Goal: Transaction & Acquisition: Download file/media

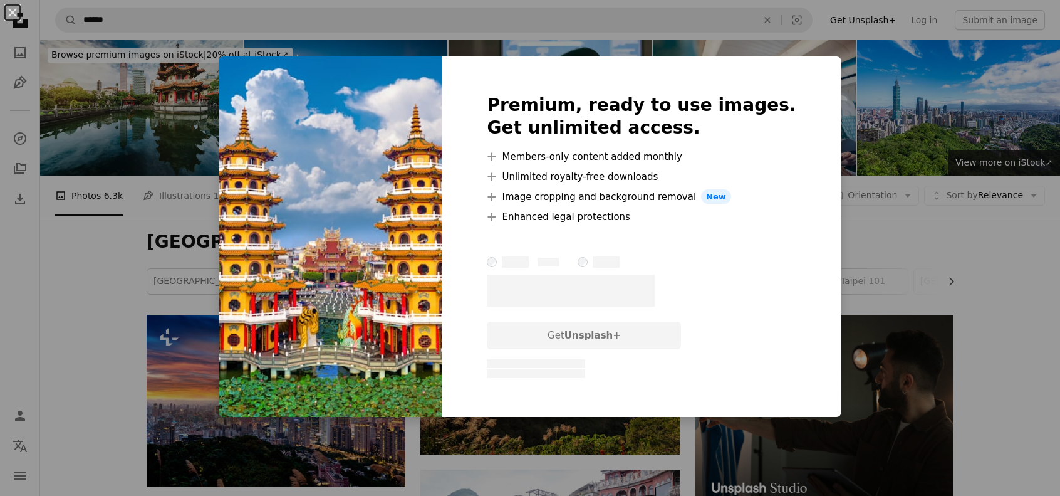
scroll to position [2500, 0]
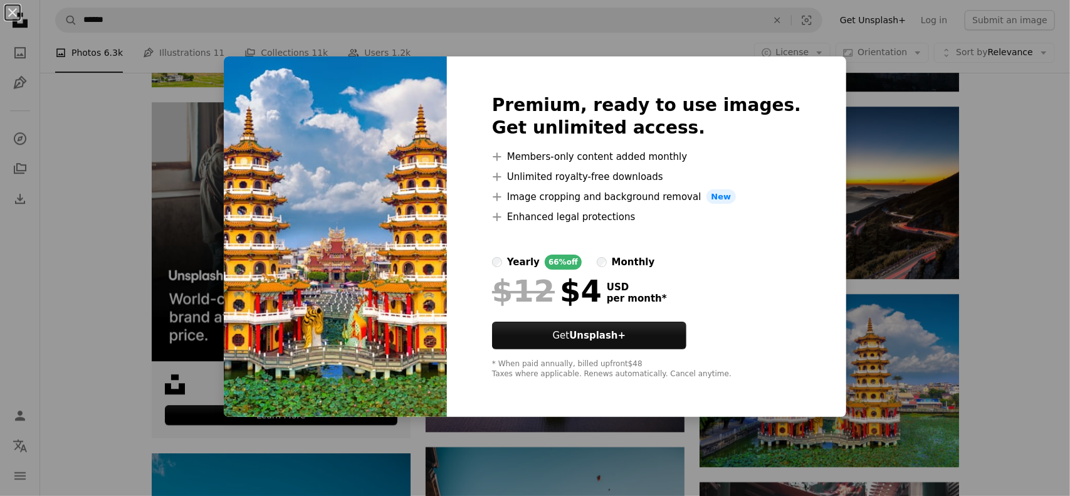
click at [1005, 273] on div "An X shape Premium, ready to use images. Get unlimited access. A plus sign Memb…" at bounding box center [535, 248] width 1070 height 496
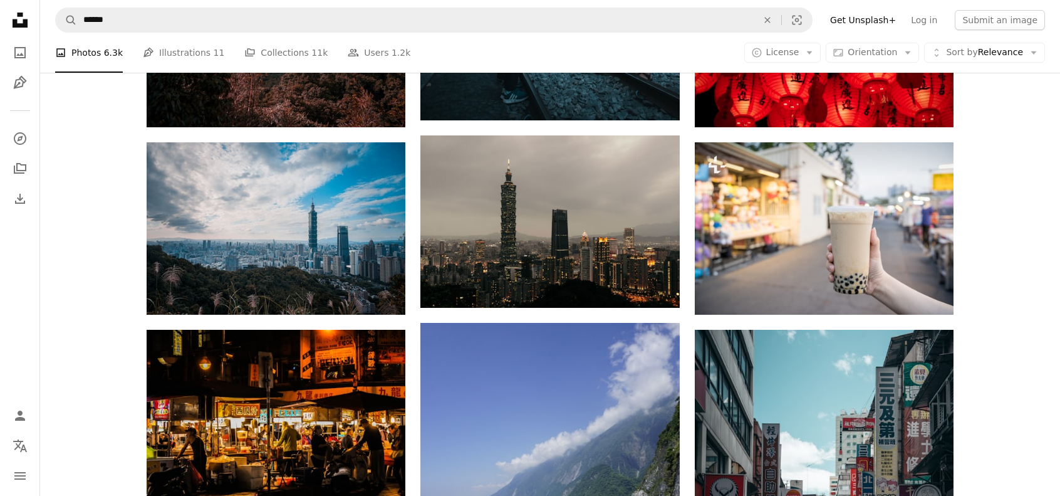
scroll to position [3252, 0]
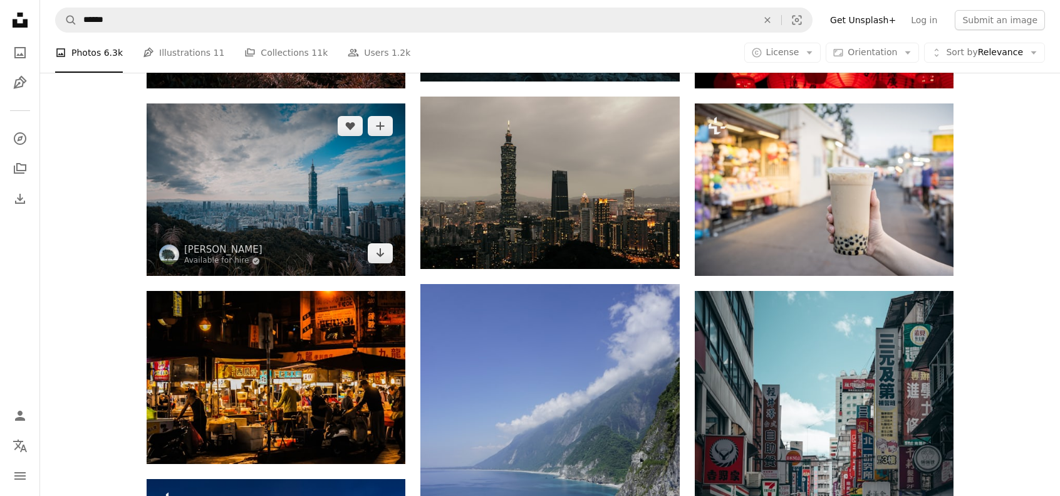
click at [286, 204] on img at bounding box center [276, 189] width 259 height 172
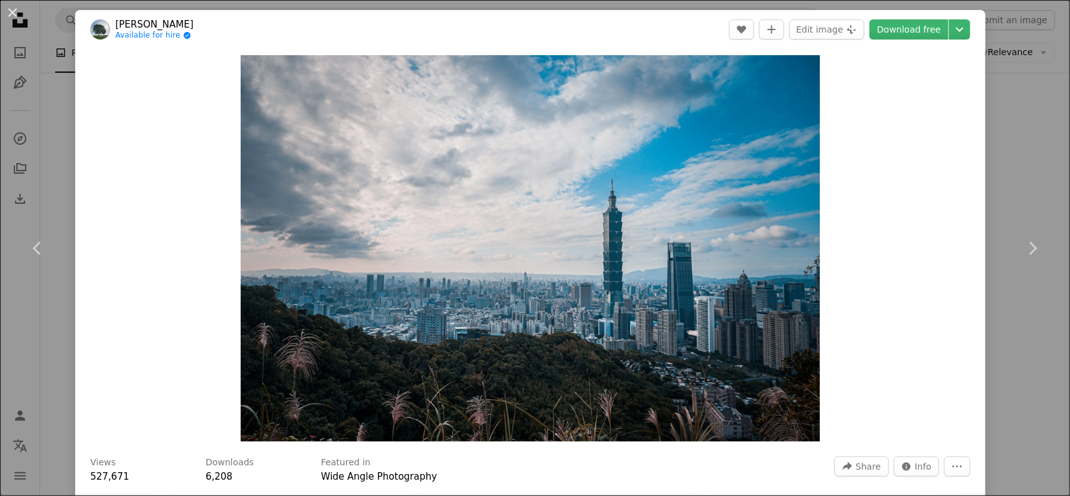
click at [998, 157] on div "An X shape Chevron left Chevron right [PERSON_NAME] for hire A checkmark inside…" at bounding box center [535, 248] width 1070 height 496
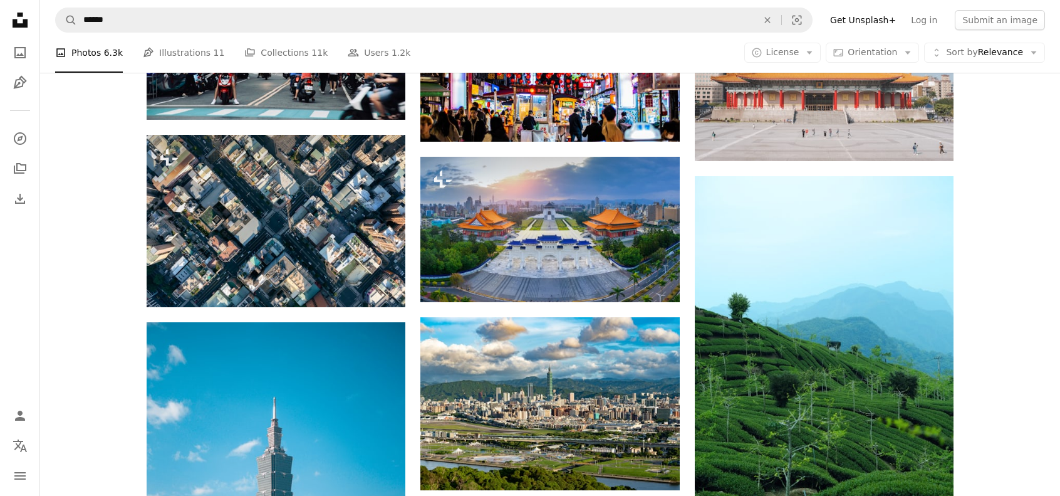
scroll to position [4066, 0]
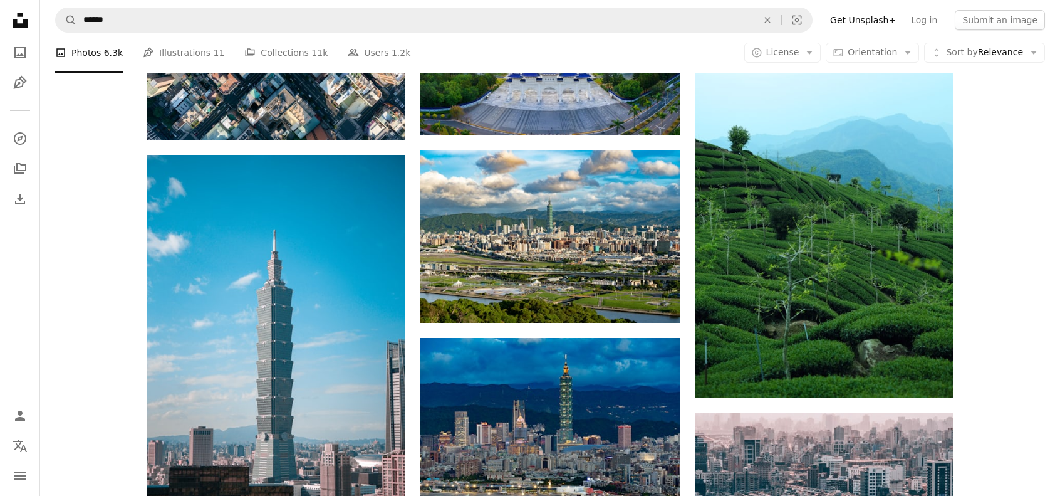
scroll to position [4254, 0]
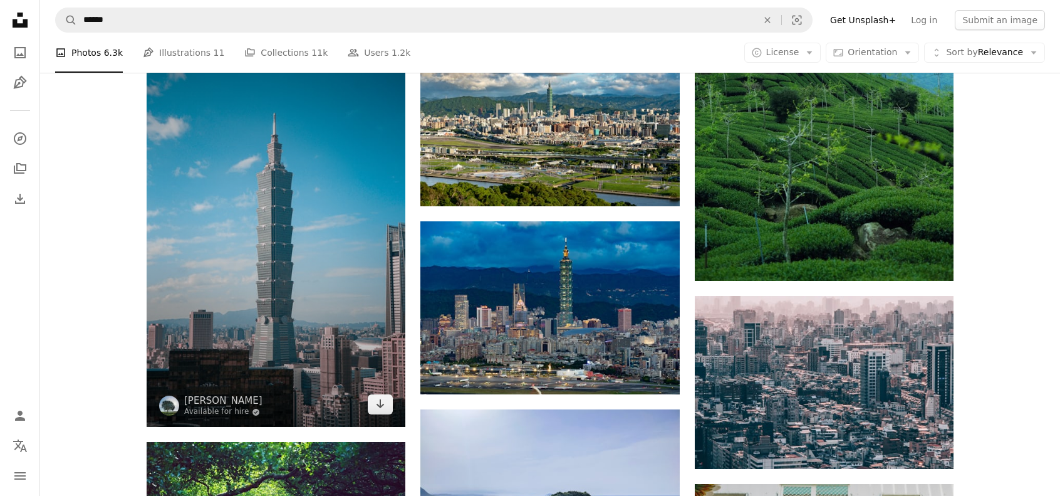
click at [306, 294] on img at bounding box center [276, 232] width 259 height 388
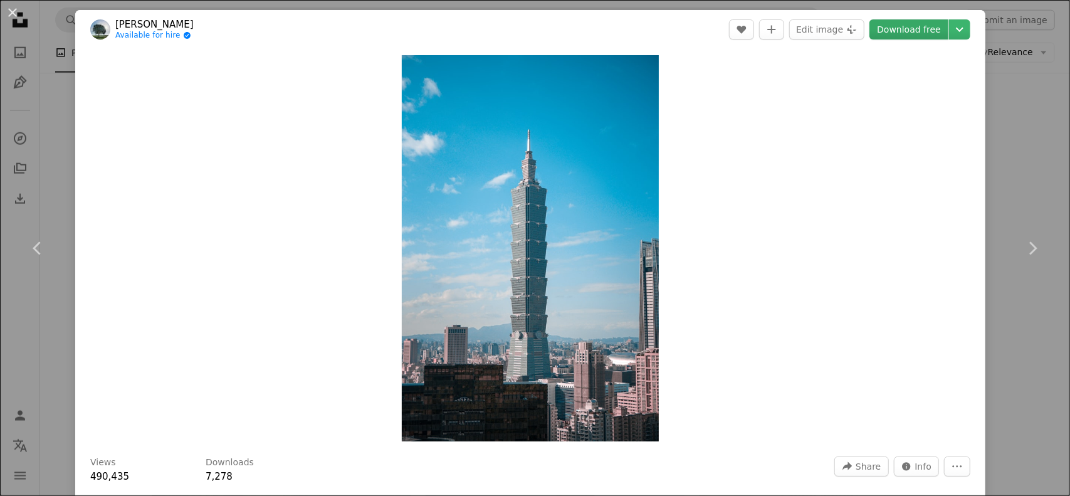
click at [906, 26] on link "Download free" at bounding box center [908, 29] width 79 height 20
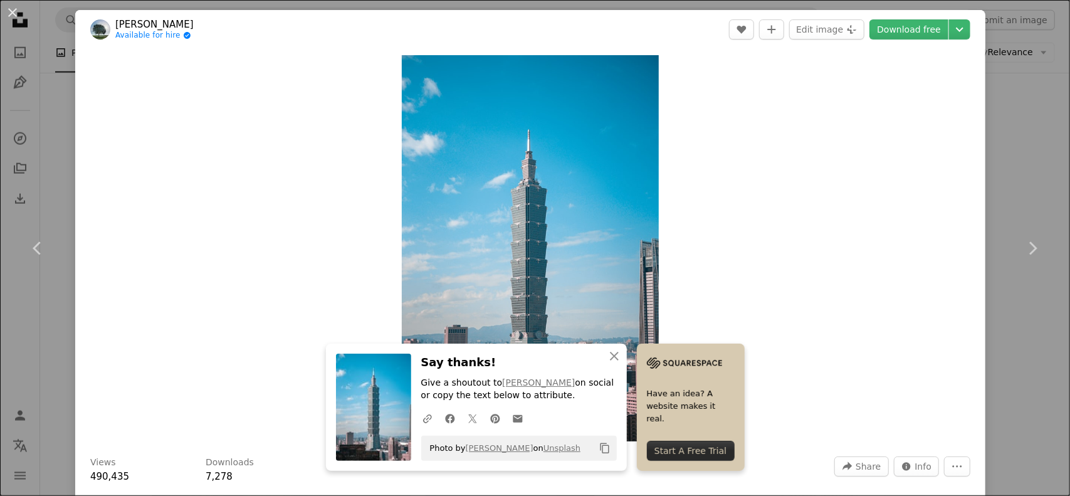
click at [1037, 107] on div "An X shape Chevron left Chevron right An X shape Close Say thanks! Give a shout…" at bounding box center [535, 248] width 1070 height 496
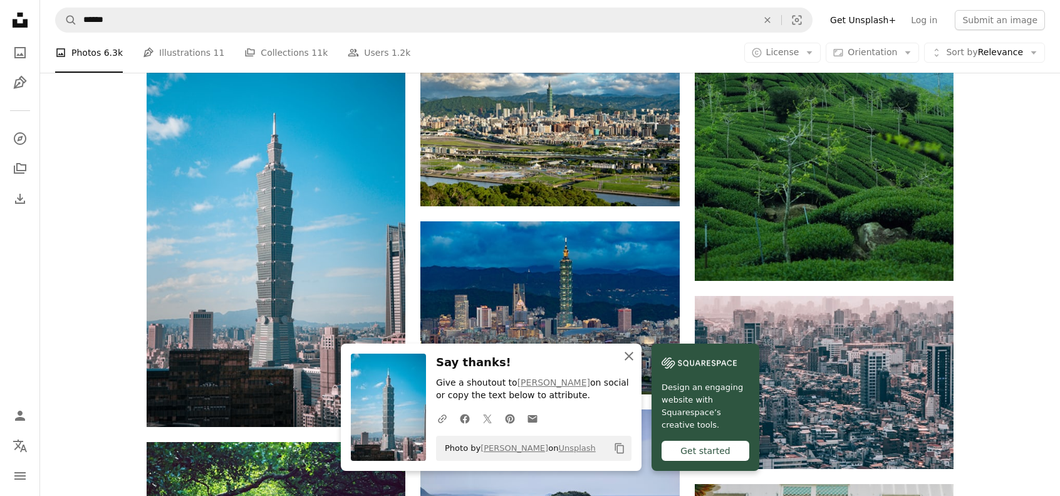
click at [627, 360] on icon "An X shape" at bounding box center [629, 355] width 15 height 15
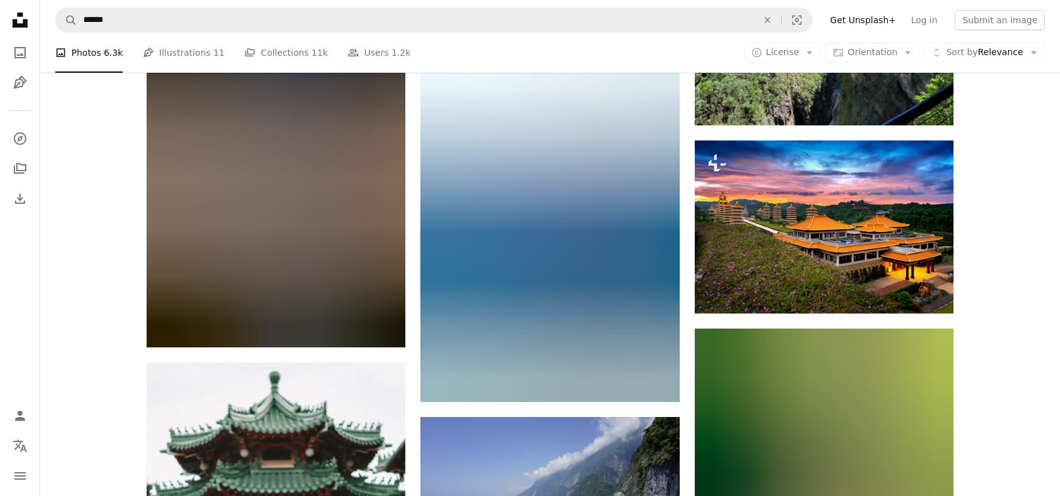
scroll to position [10019, 0]
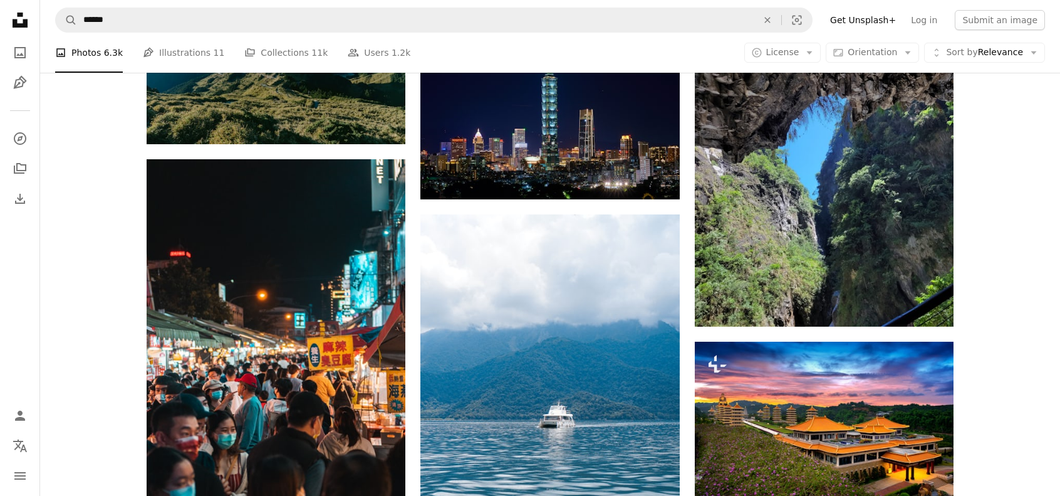
scroll to position [10207, 0]
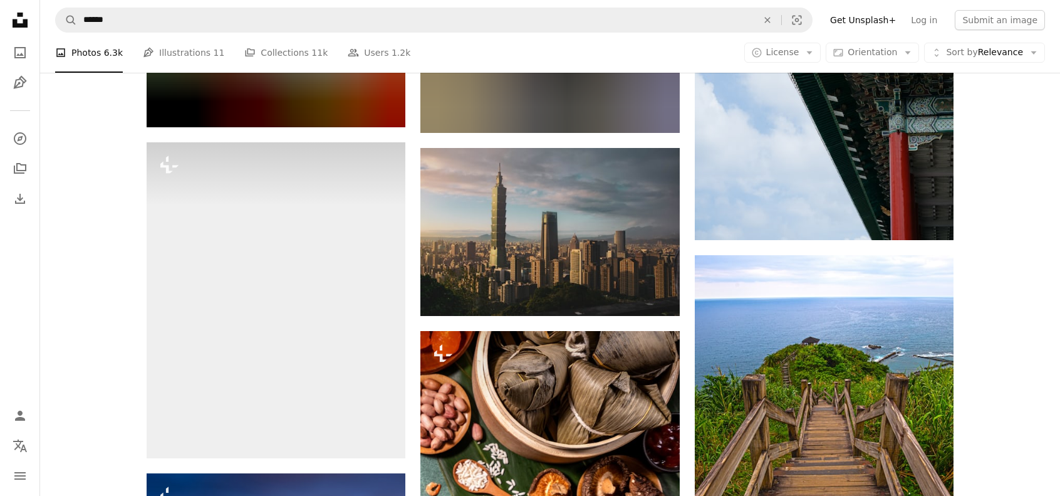
scroll to position [11961, 0]
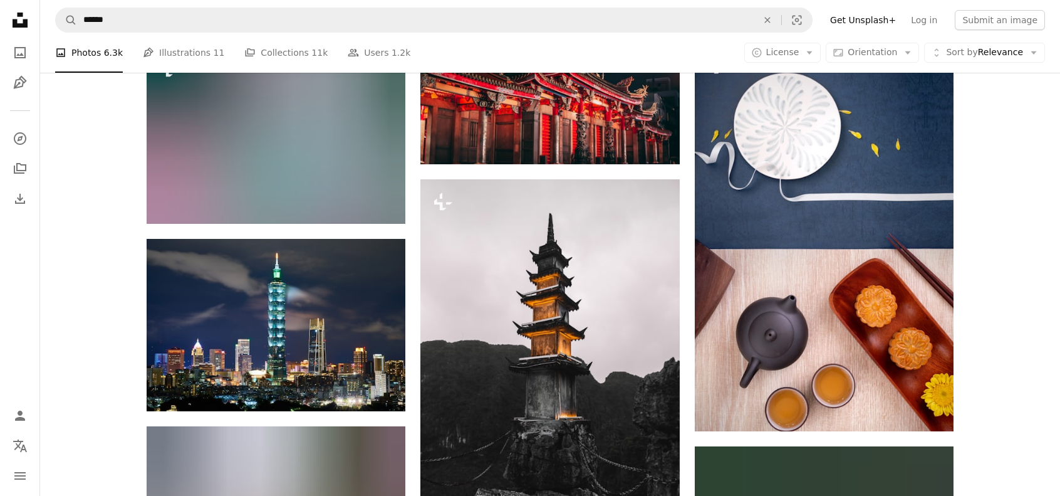
scroll to position [22049, 0]
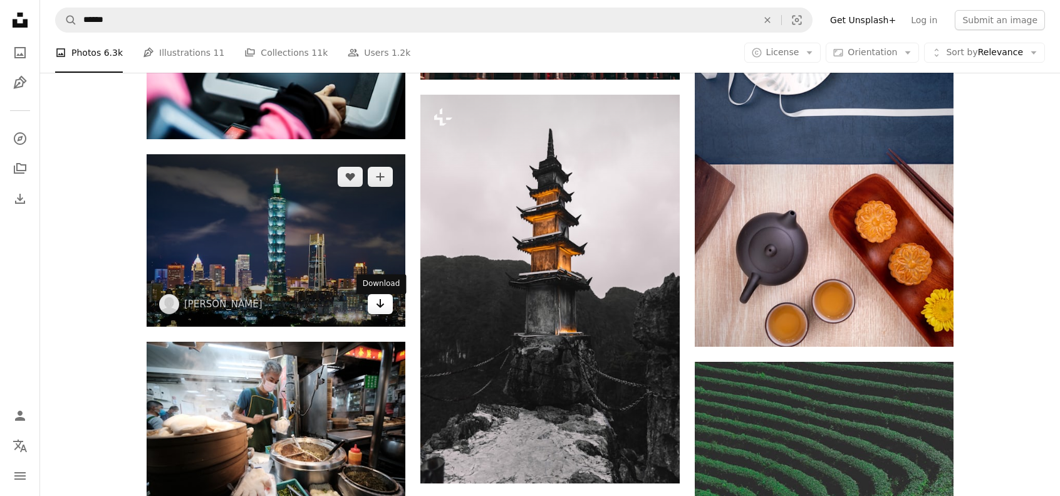
click at [384, 311] on icon "Arrow pointing down" at bounding box center [380, 303] width 10 height 15
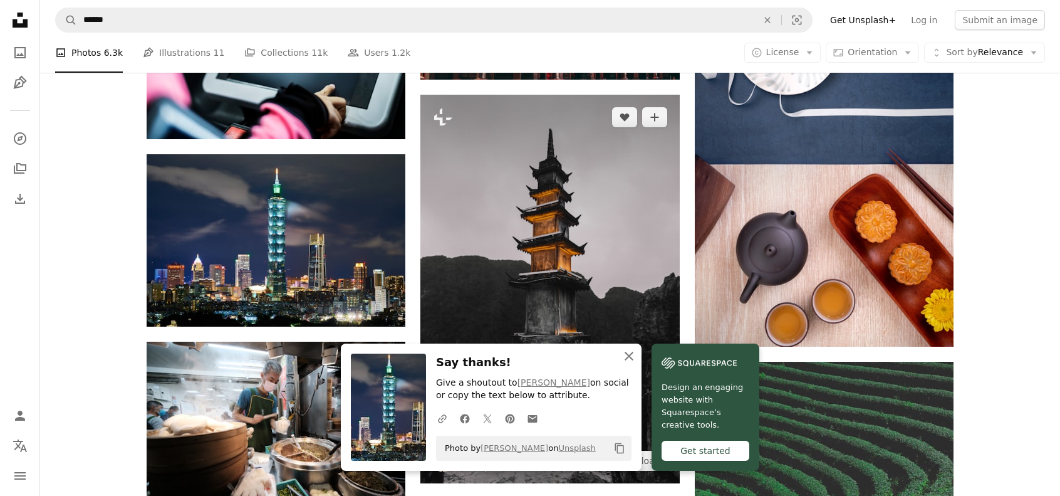
drag, startPoint x: 631, startPoint y: 357, endPoint x: 674, endPoint y: 311, distance: 62.5
click at [631, 357] on icon "An X shape" at bounding box center [629, 355] width 15 height 15
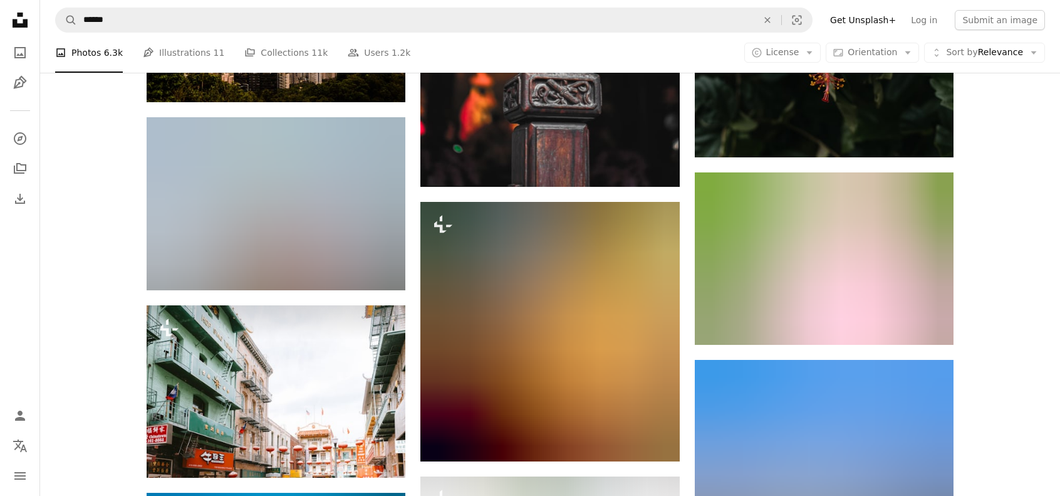
scroll to position [24368, 0]
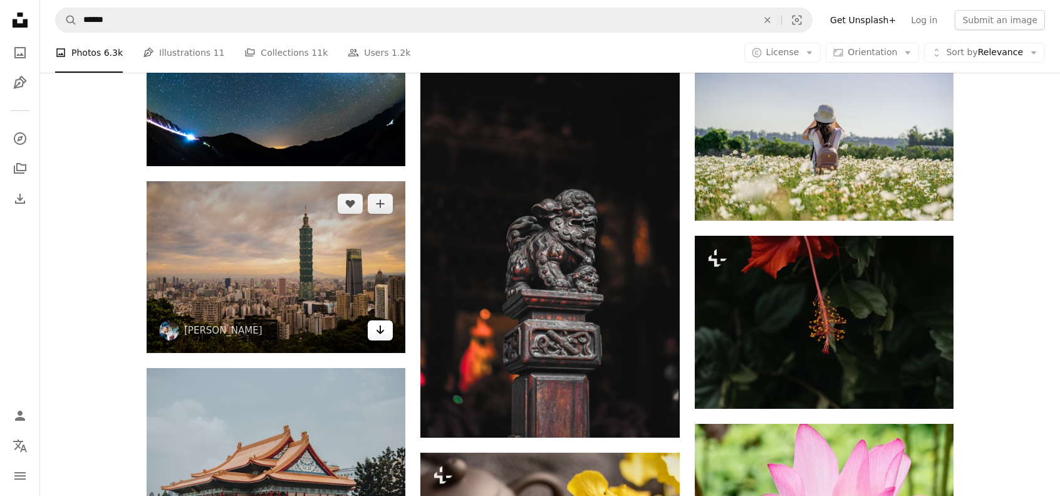
click at [376, 337] on icon "Arrow pointing down" at bounding box center [380, 329] width 10 height 15
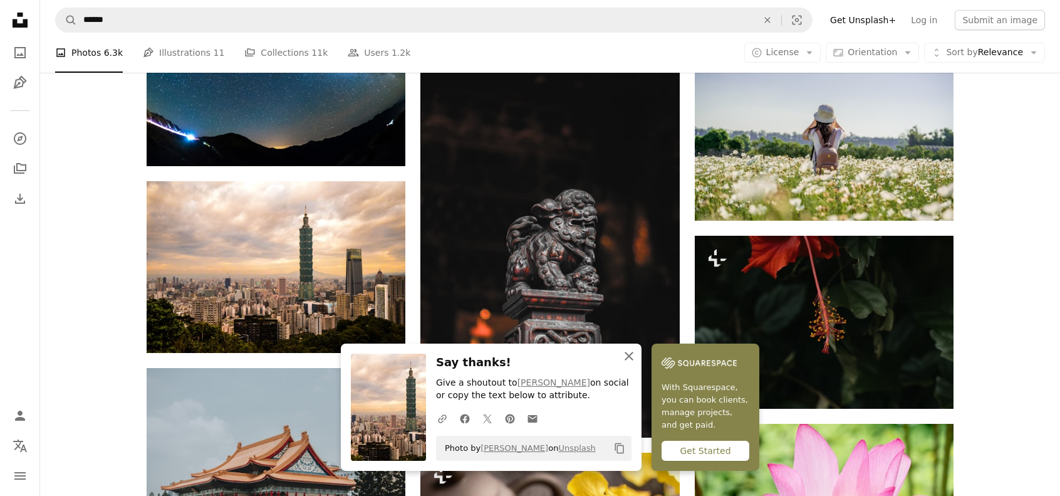
click at [631, 358] on icon "button" at bounding box center [629, 356] width 9 height 9
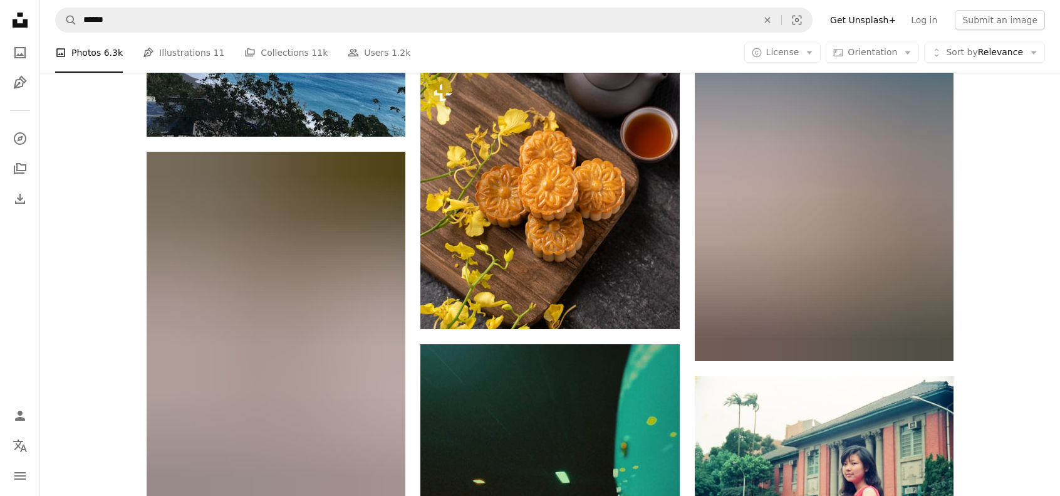
scroll to position [30508, 0]
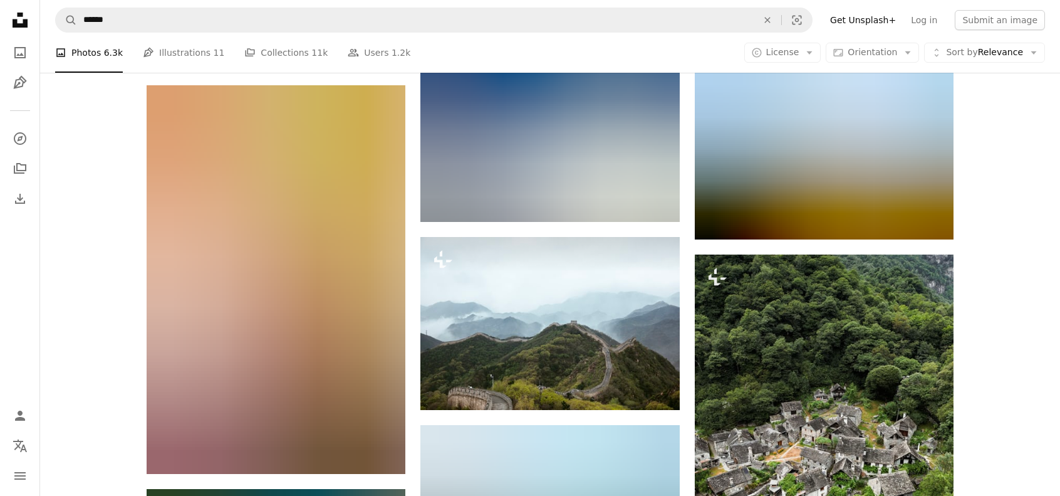
scroll to position [46360, 0]
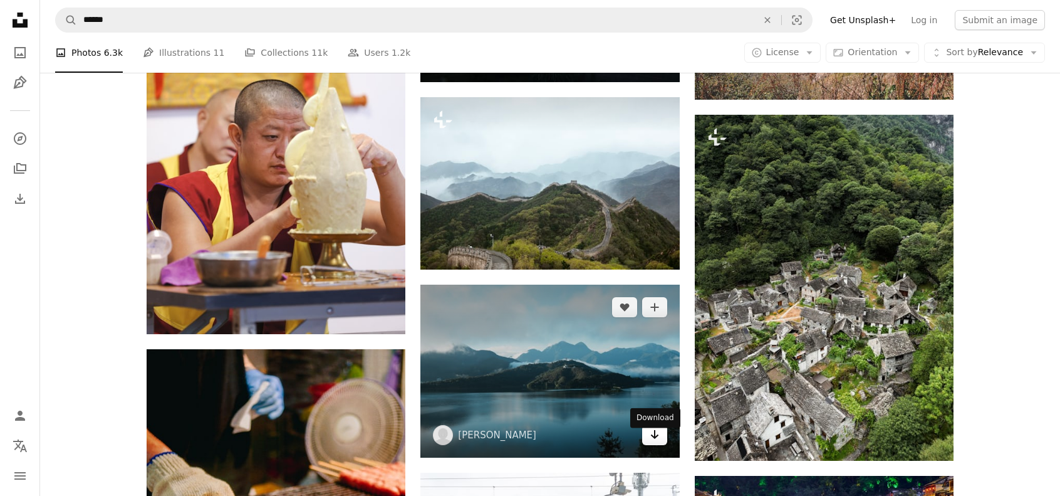
click at [656, 442] on icon "Arrow pointing down" at bounding box center [655, 434] width 10 height 15
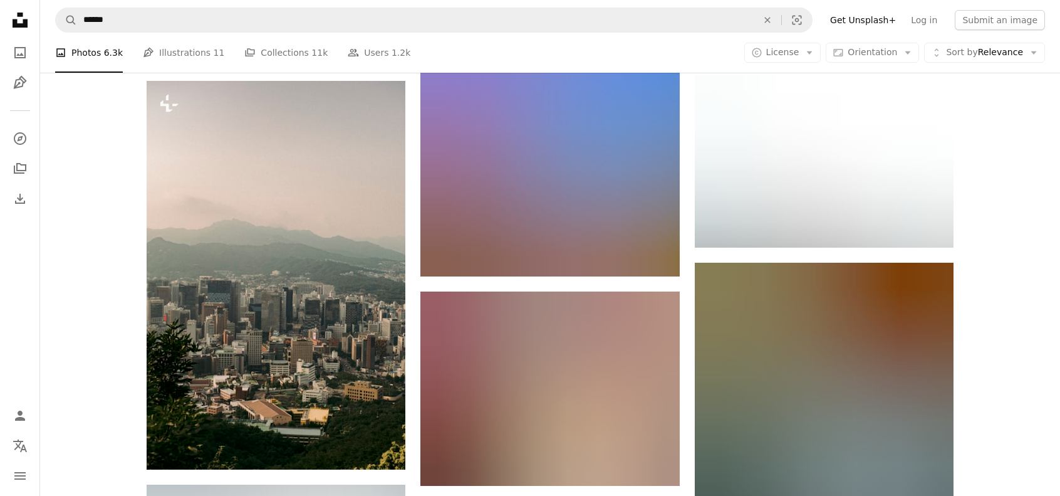
scroll to position [59769, 0]
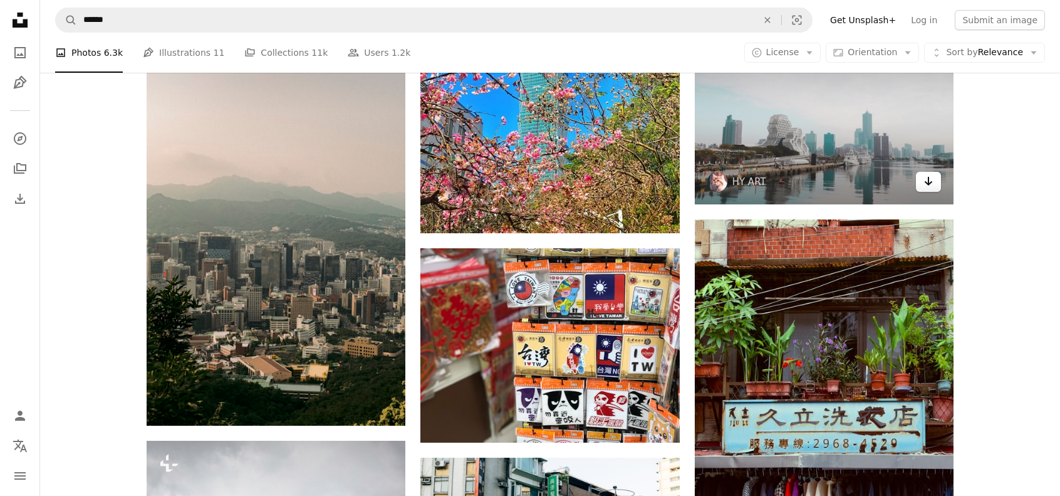
click at [927, 182] on icon "Arrow pointing down" at bounding box center [929, 181] width 10 height 15
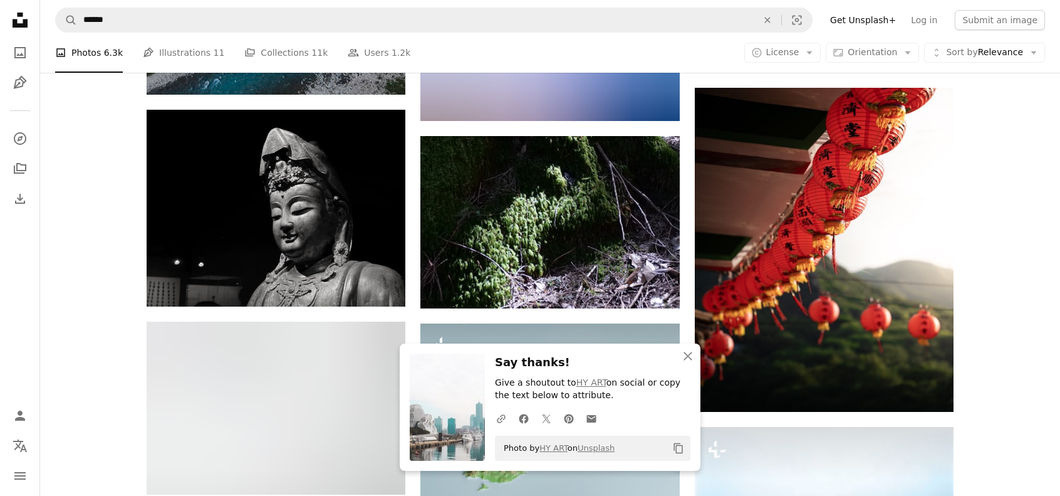
scroll to position [60458, 0]
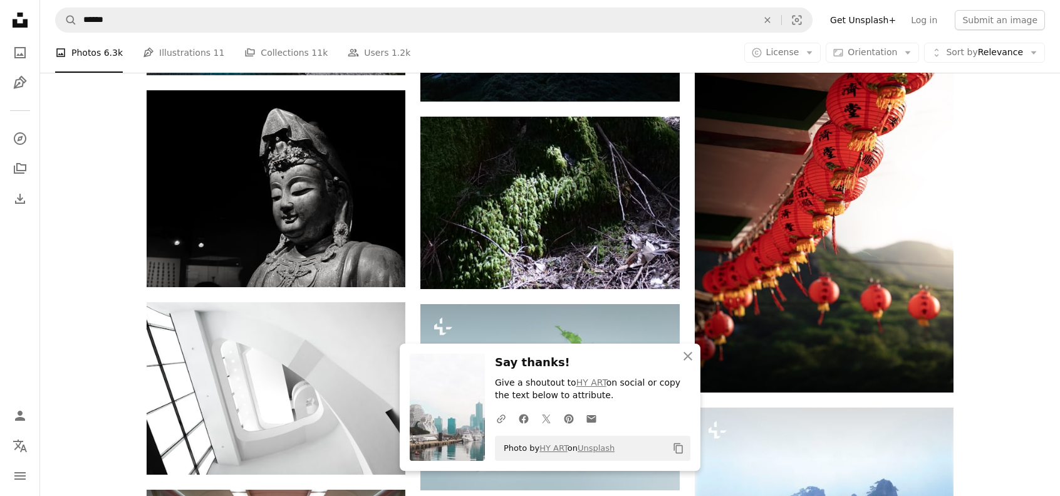
click at [692, 353] on icon "An X shape" at bounding box center [687, 355] width 15 height 15
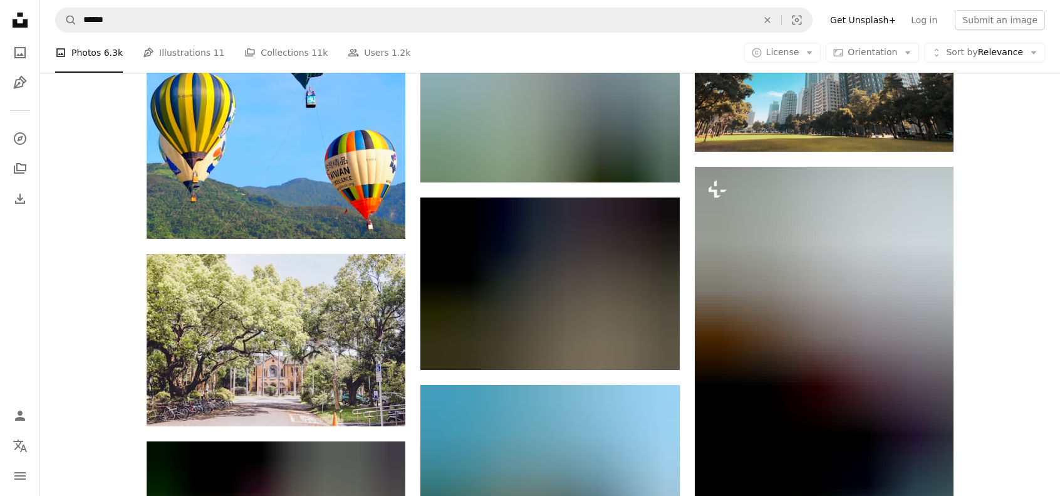
scroll to position [68416, 0]
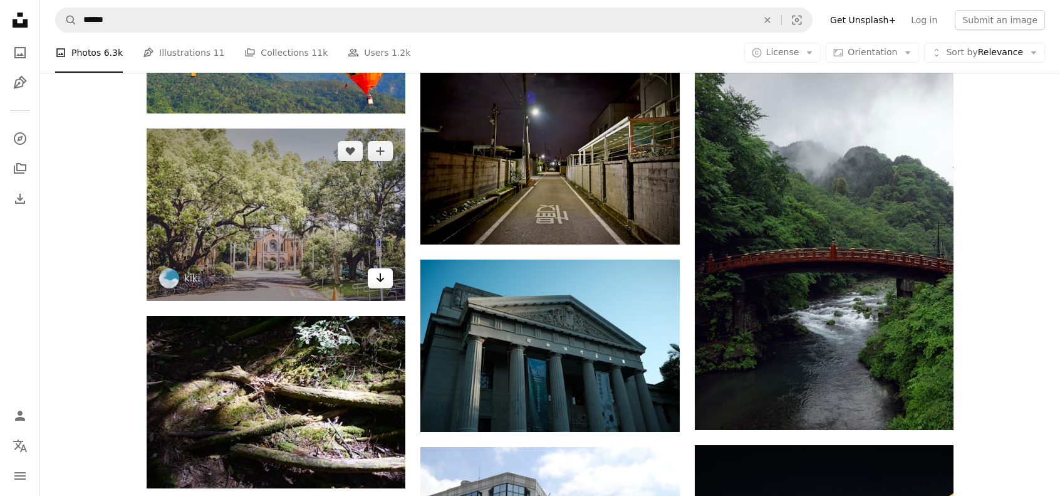
click at [377, 285] on icon "Arrow pointing down" at bounding box center [380, 277] width 10 height 15
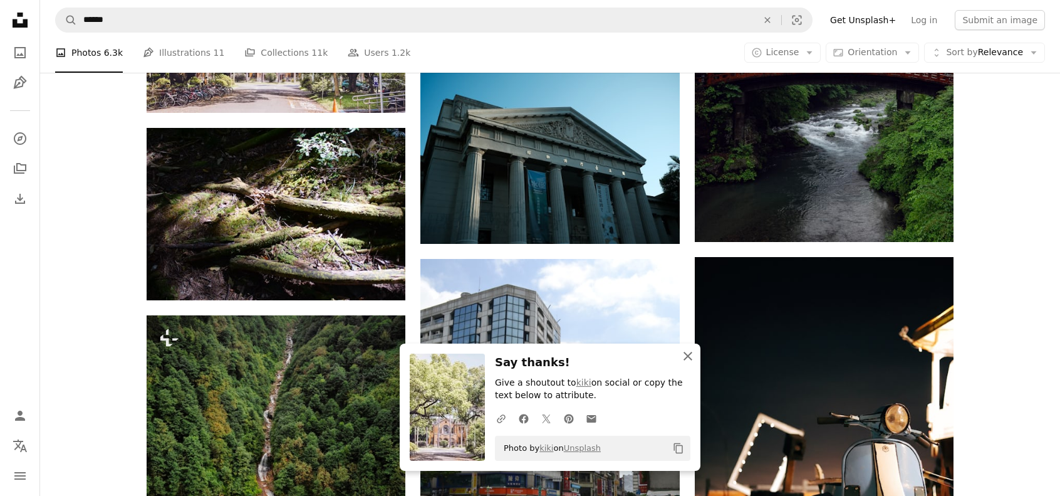
click at [683, 353] on icon "An X shape" at bounding box center [687, 355] width 15 height 15
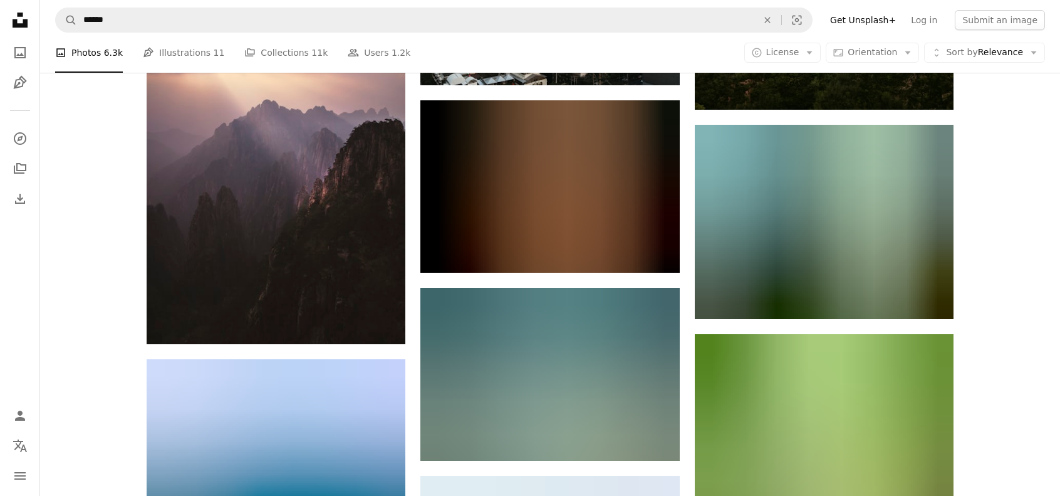
scroll to position [69857, 0]
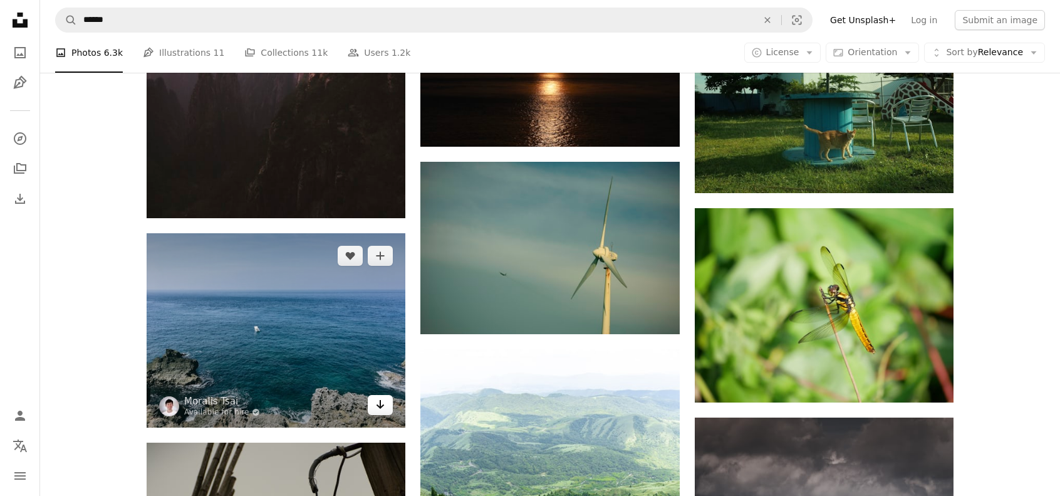
click at [380, 409] on icon "Download" at bounding box center [381, 404] width 8 height 9
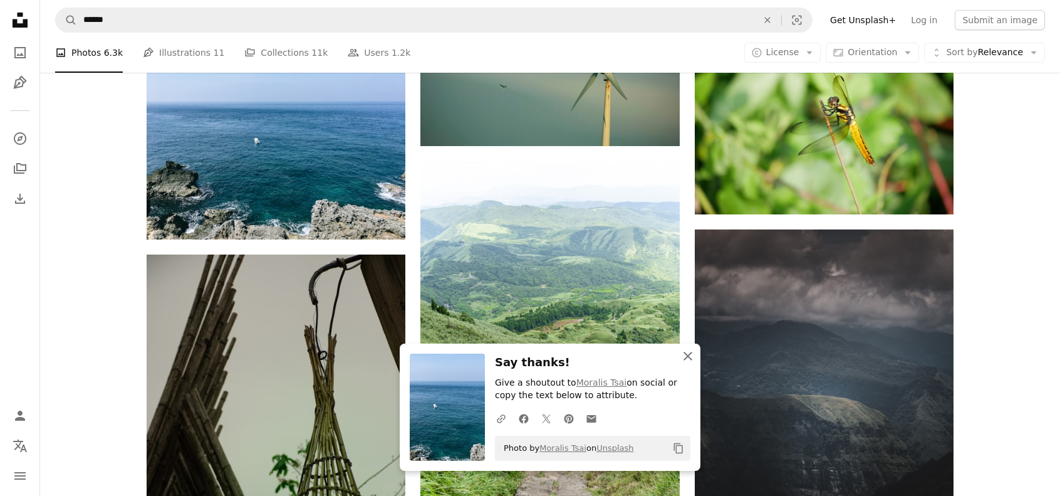
click at [687, 357] on icon "button" at bounding box center [688, 356] width 9 height 9
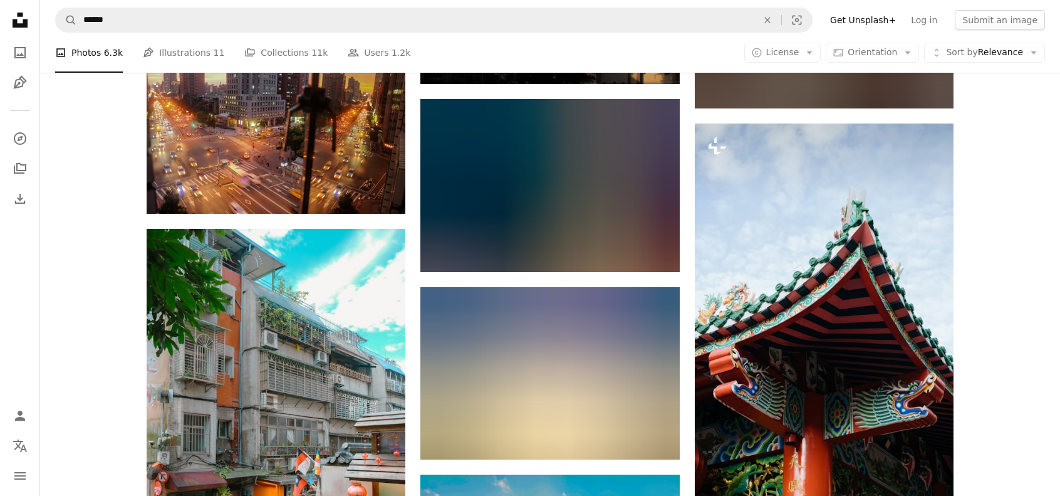
scroll to position [72363, 0]
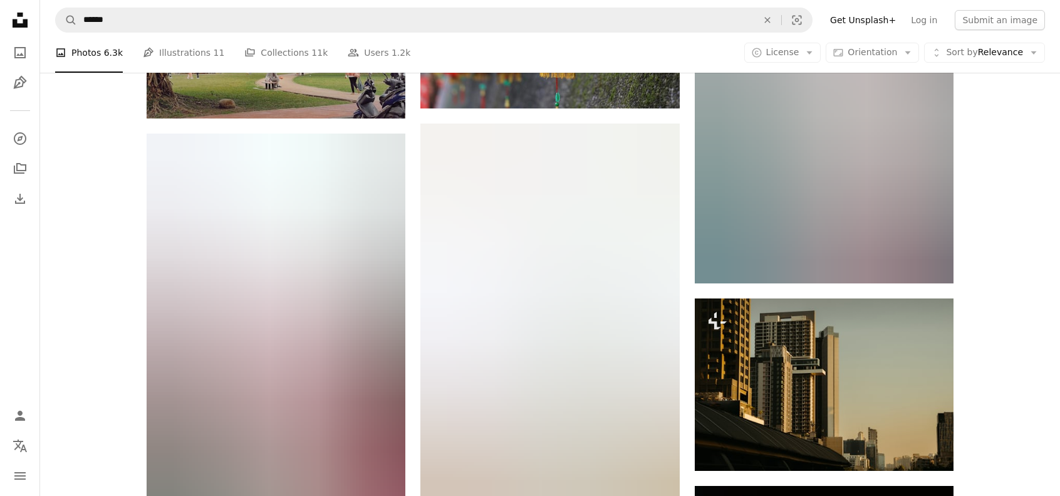
scroll to position [98304, 0]
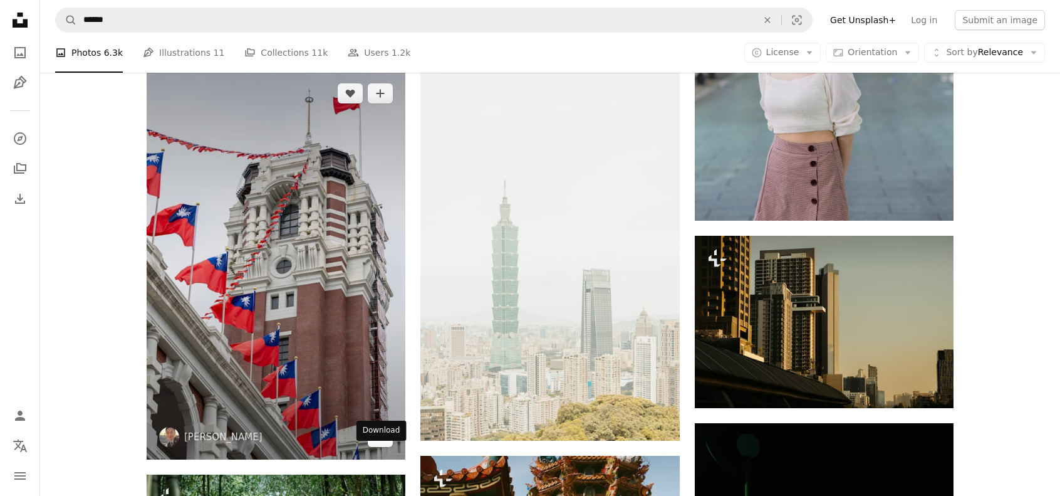
click at [377, 444] on icon "Arrow pointing down" at bounding box center [380, 436] width 10 height 15
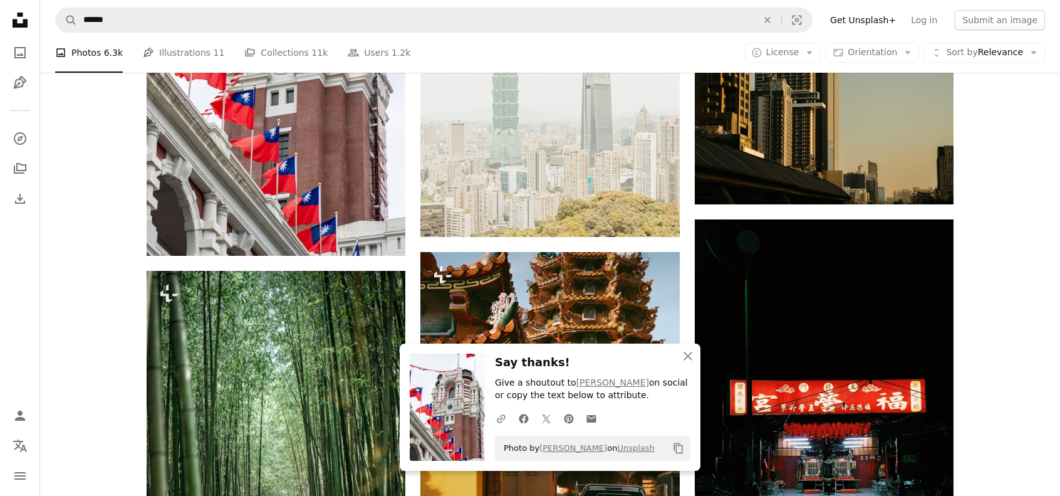
scroll to position [98554, 0]
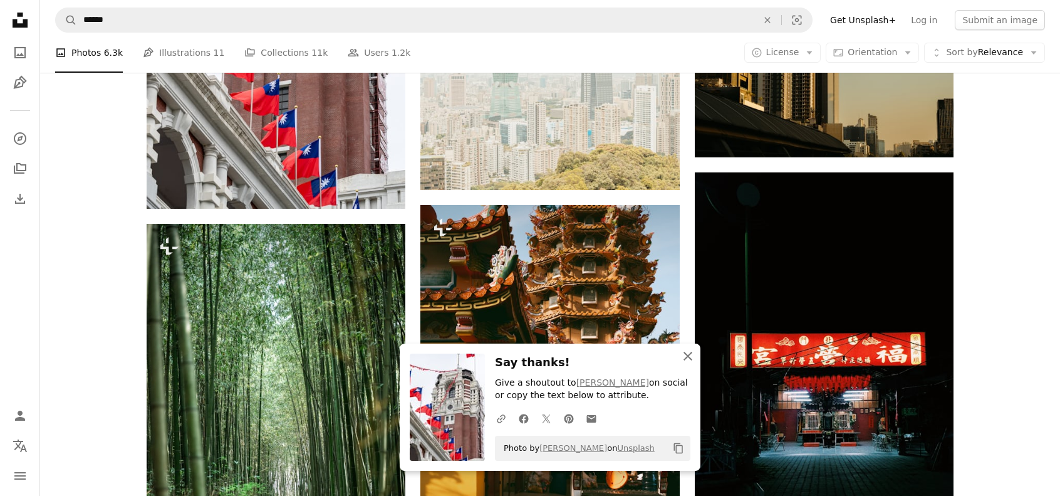
click at [684, 360] on icon "button" at bounding box center [688, 356] width 9 height 9
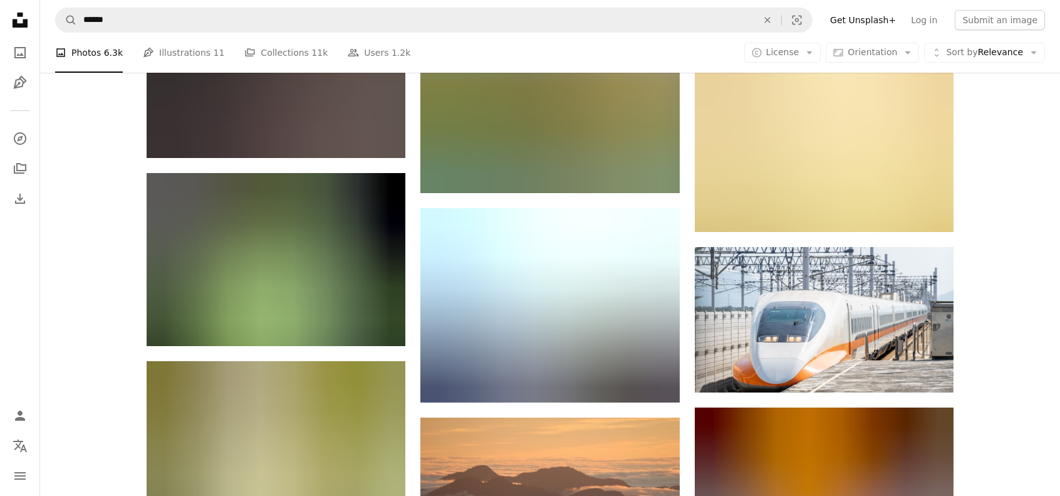
scroll to position [115472, 0]
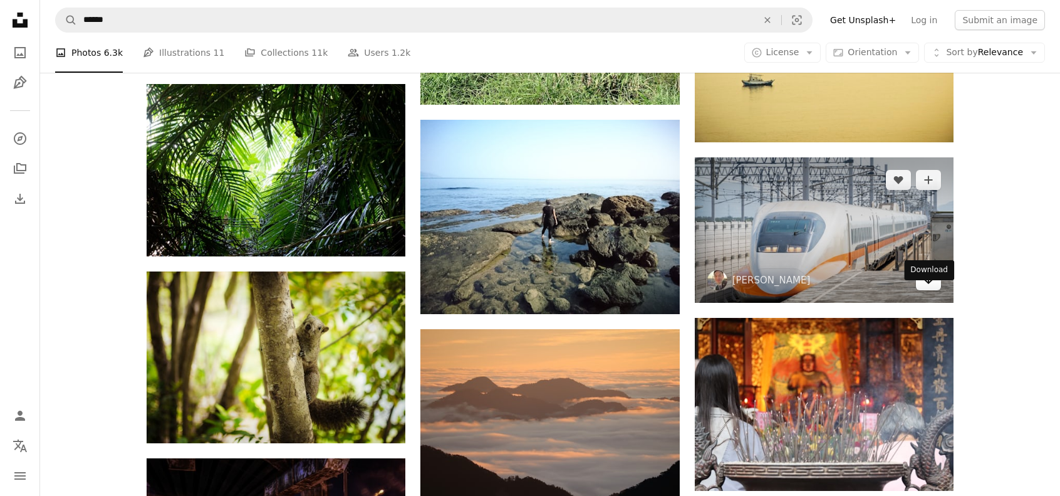
click at [932, 287] on icon "Arrow pointing down" at bounding box center [929, 279] width 10 height 15
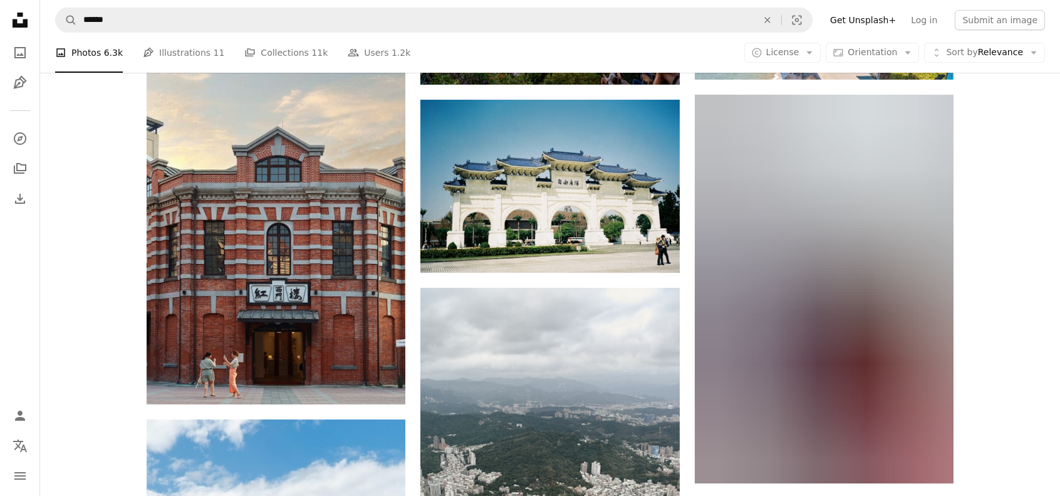
scroll to position [119294, 0]
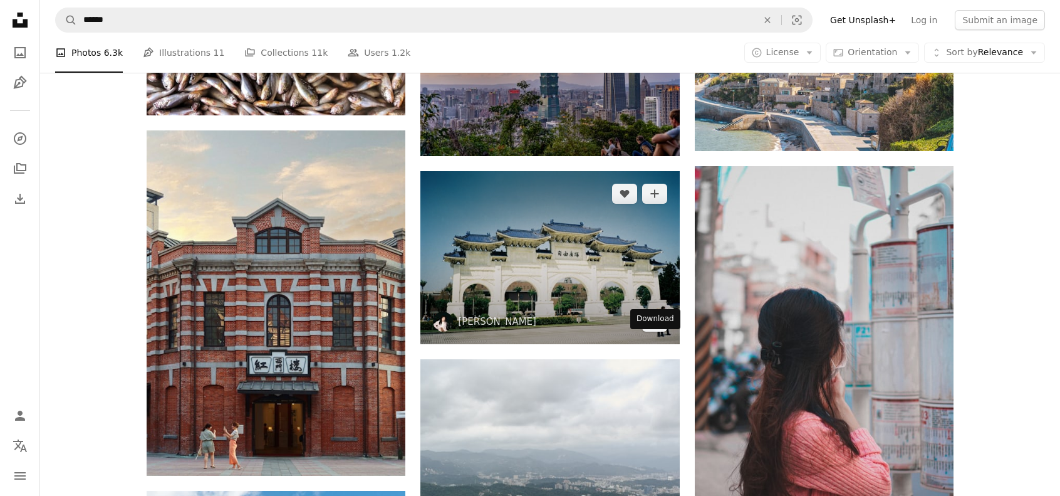
click at [654, 325] on icon "Download" at bounding box center [654, 320] width 8 height 9
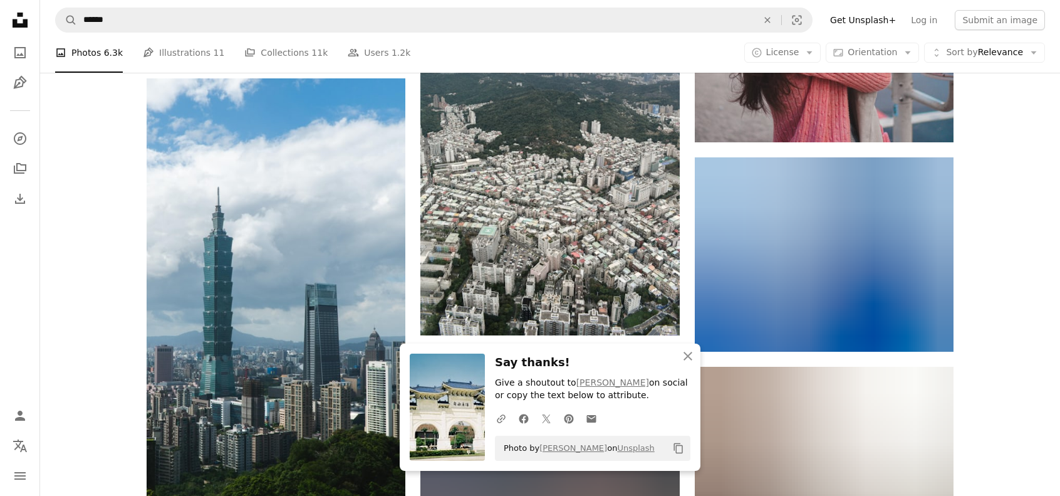
scroll to position [119795, 0]
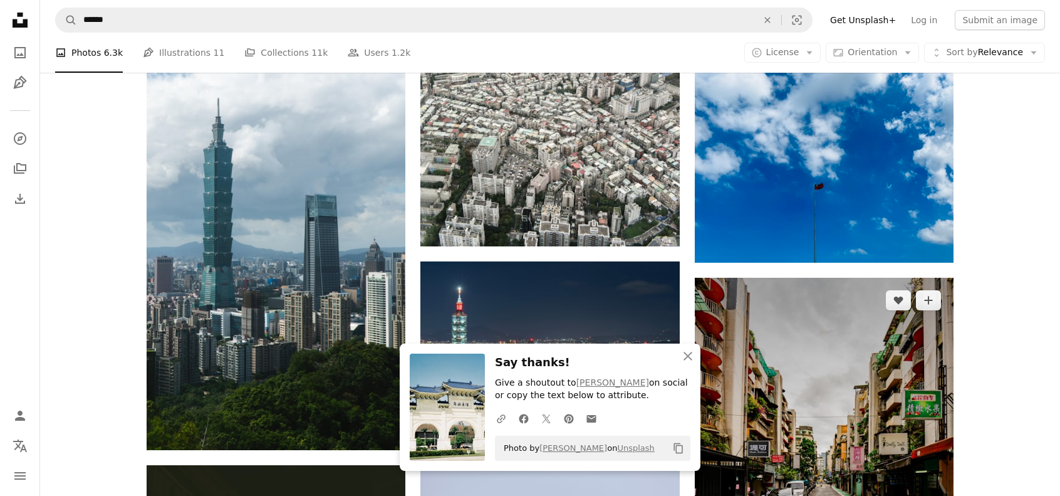
click at [687, 355] on icon "button" at bounding box center [688, 356] width 9 height 9
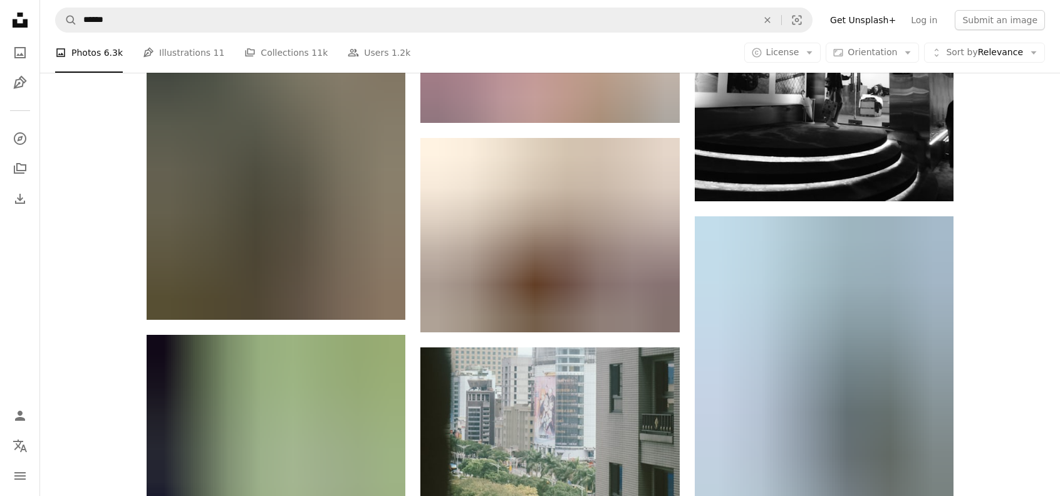
scroll to position [122427, 0]
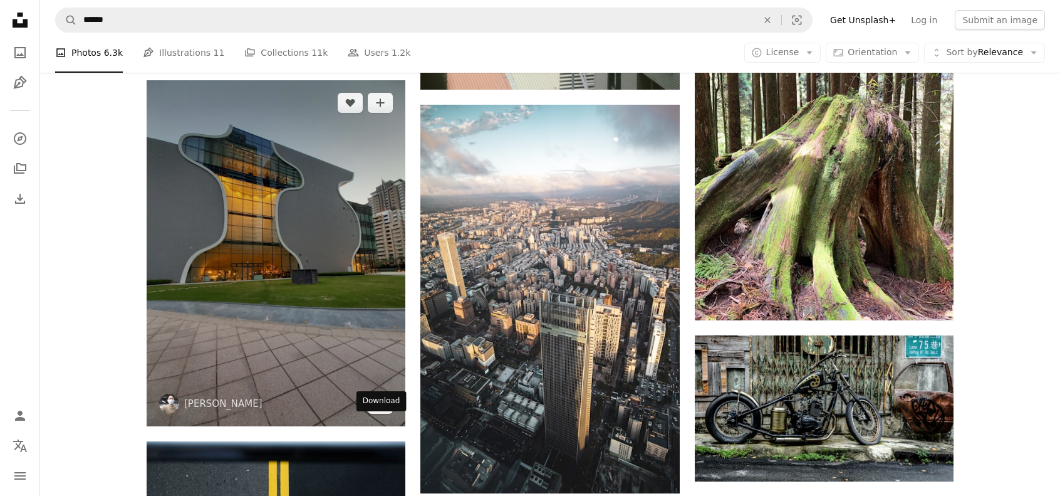
click at [383, 410] on icon "Arrow pointing down" at bounding box center [380, 402] width 10 height 15
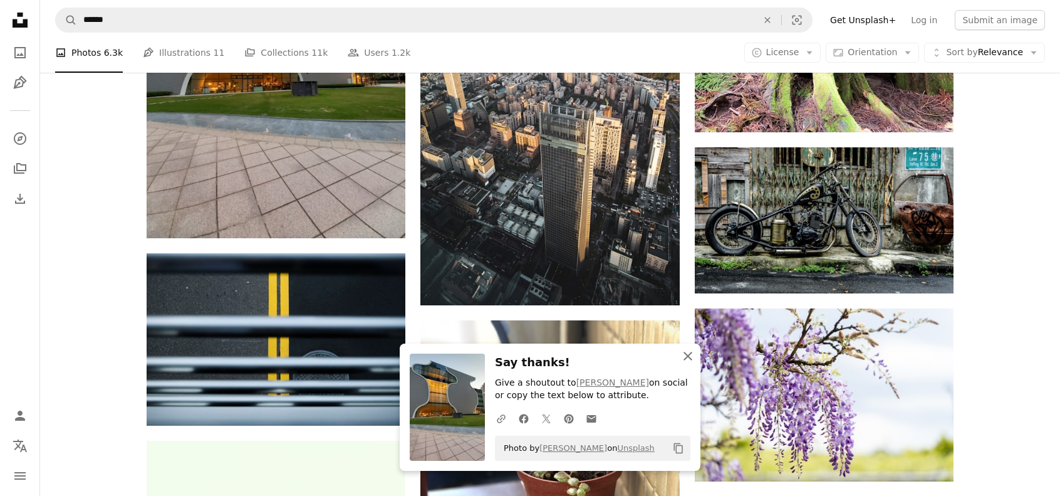
click at [688, 355] on icon "button" at bounding box center [688, 356] width 9 height 9
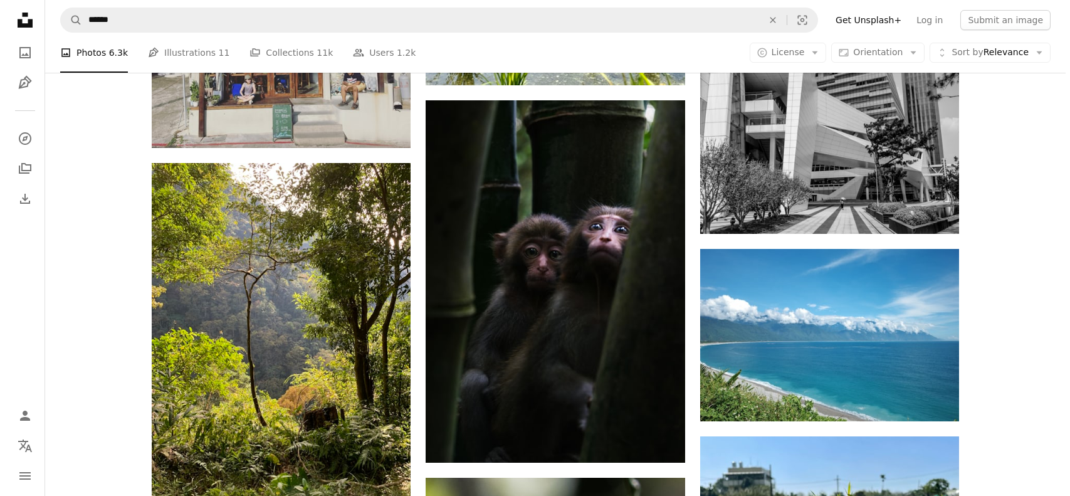
scroll to position [124244, 0]
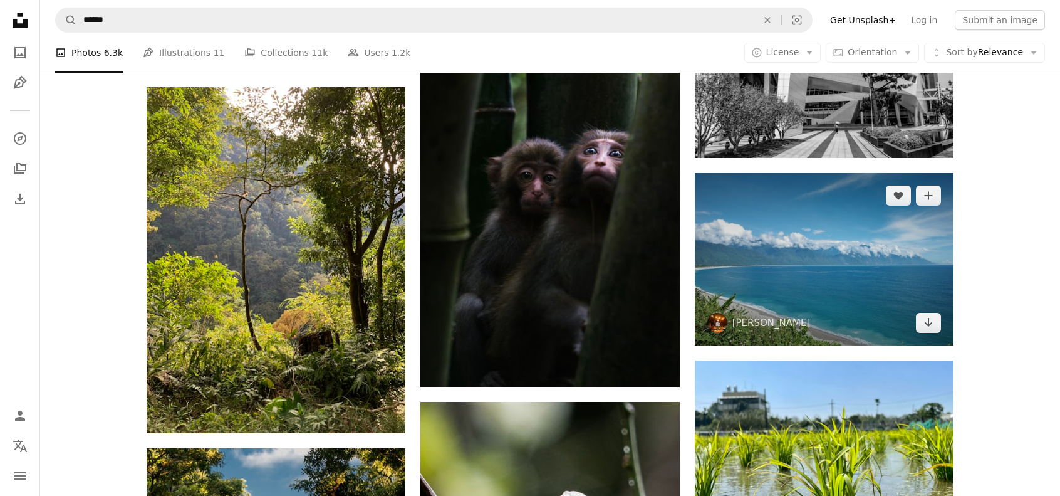
click at [792, 273] on img at bounding box center [824, 259] width 259 height 172
click at [929, 326] on icon "Download" at bounding box center [929, 322] width 8 height 9
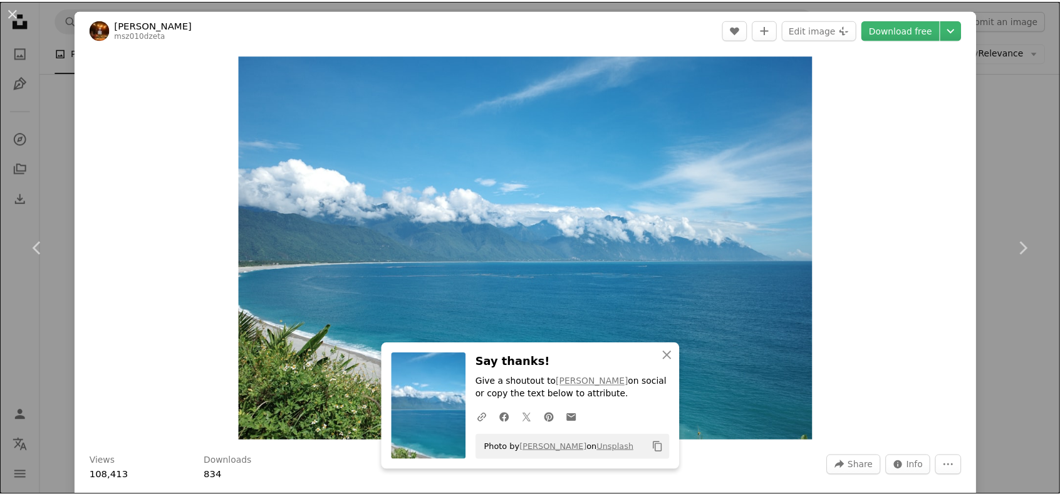
scroll to position [434, 0]
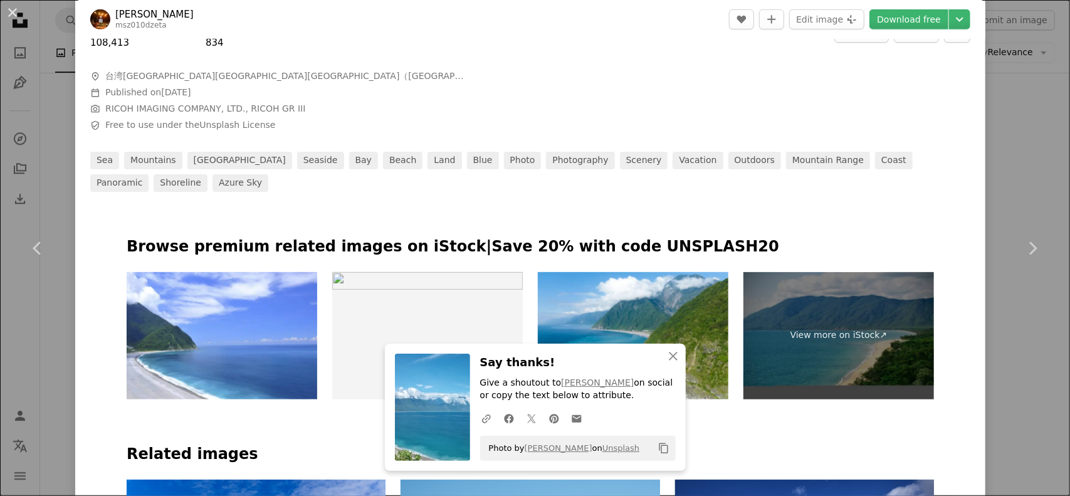
click at [1029, 164] on div "An X shape Chevron left Chevron right An X shape Close Say thanks! Give a shout…" at bounding box center [535, 248] width 1070 height 496
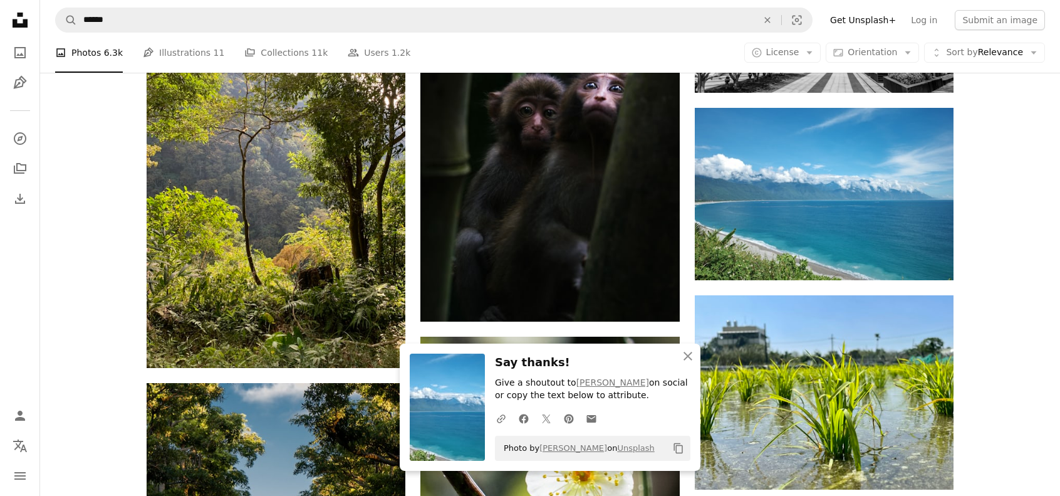
scroll to position [124369, 0]
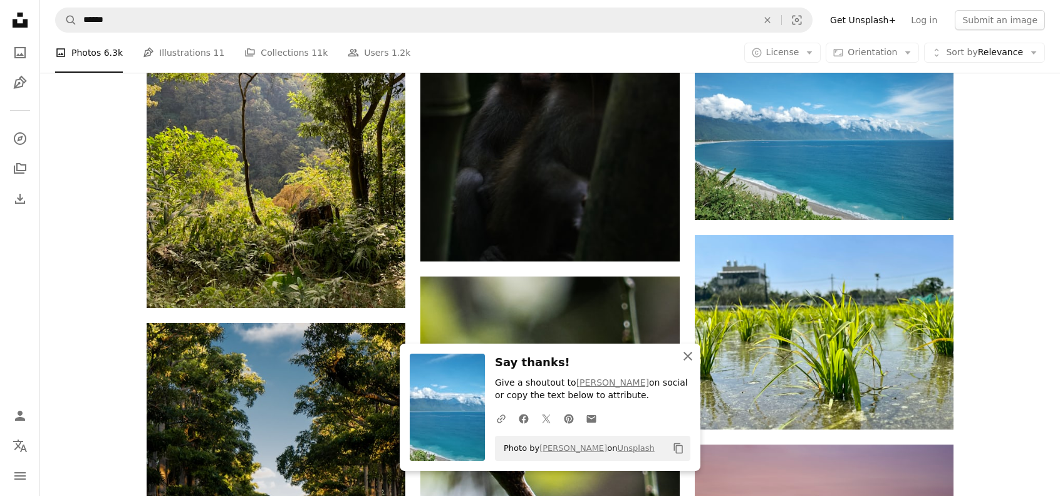
click at [685, 357] on icon "An X shape" at bounding box center [687, 355] width 15 height 15
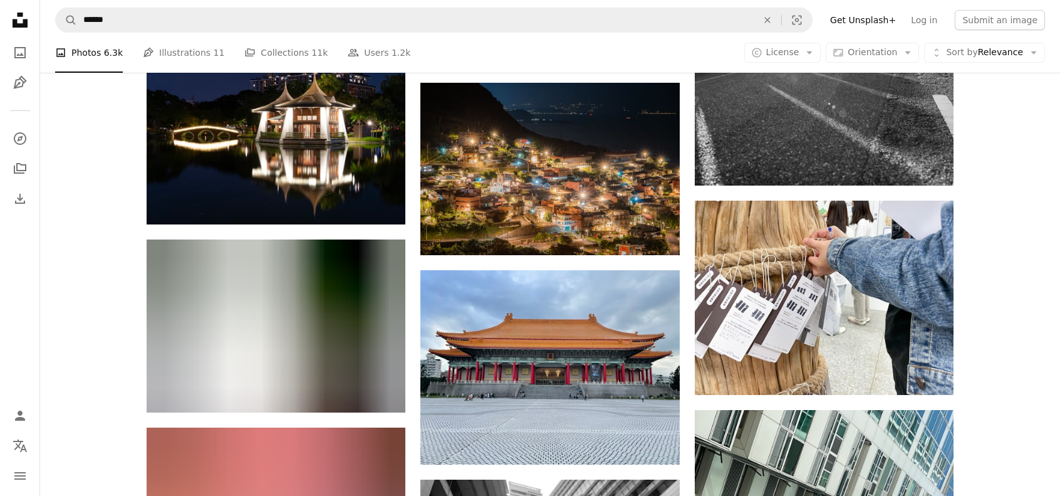
scroll to position [129131, 0]
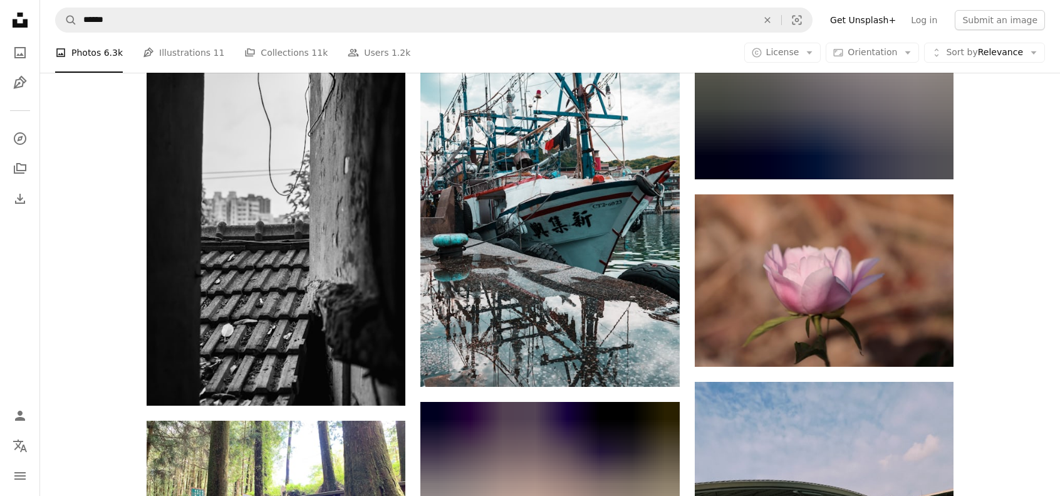
scroll to position [138028, 0]
